Goal: Check status

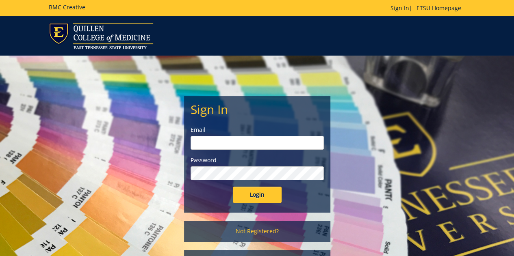
type input "[PERSON_NAME][EMAIL_ADDRESS][DOMAIN_NAME]"
drag, startPoint x: 0, startPoint y: 0, endPoint x: 139, endPoint y: 106, distance: 174.8
click at [139, 106] on div "Sign In Email [PERSON_NAME][EMAIL_ADDRESS][DOMAIN_NAME] Password Login Not Regi…" at bounding box center [257, 168] width 475 height 224
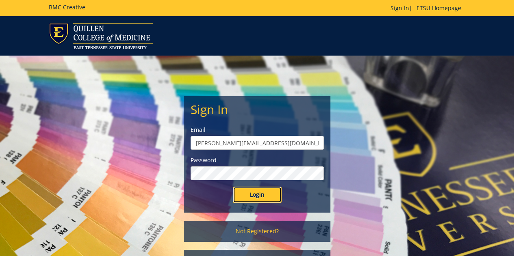
click at [259, 195] on input "Login" at bounding box center [257, 195] width 49 height 16
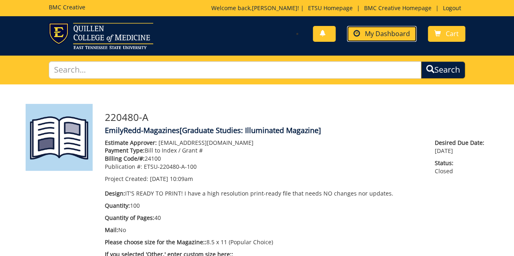
click at [379, 30] on span "My Dashboard" at bounding box center [387, 33] width 45 height 9
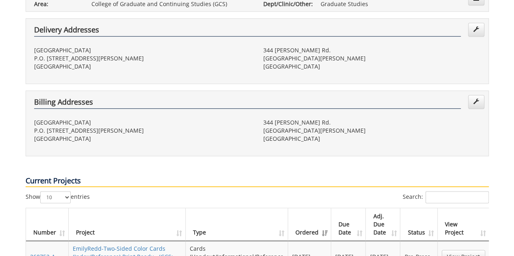
scroll to position [284, 0]
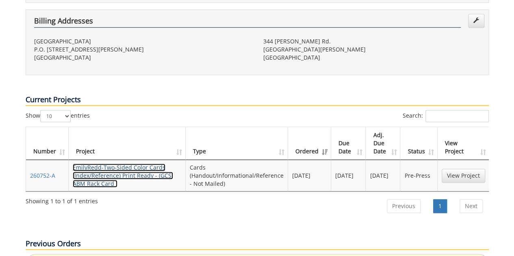
click at [138, 164] on link "EmilyRedd-Two-Sided Color Cards (Index/Reference) Print Ready - (GCS: ABM Rack …" at bounding box center [123, 176] width 100 height 24
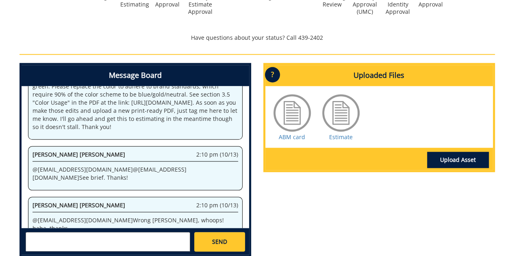
scroll to position [308, 0]
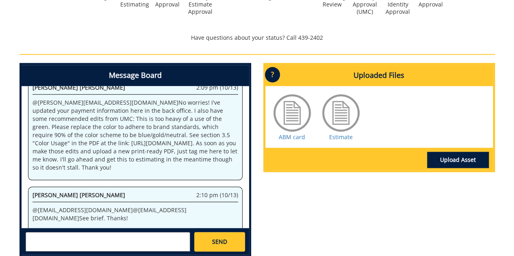
drag, startPoint x: 158, startPoint y: 164, endPoint x: 78, endPoint y: 112, distance: 95.5
click at [78, 112] on p "@ redd@etsu.edu No worries! I've updated your payment information here in the b…" at bounding box center [136, 135] width 206 height 73
copy p "I also have some recommended edits from UMC: This is too heavy of a use of the …"
